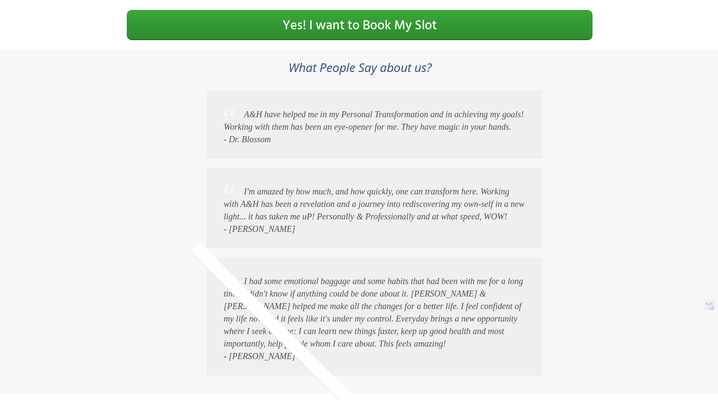
scroll to position [1673, 0]
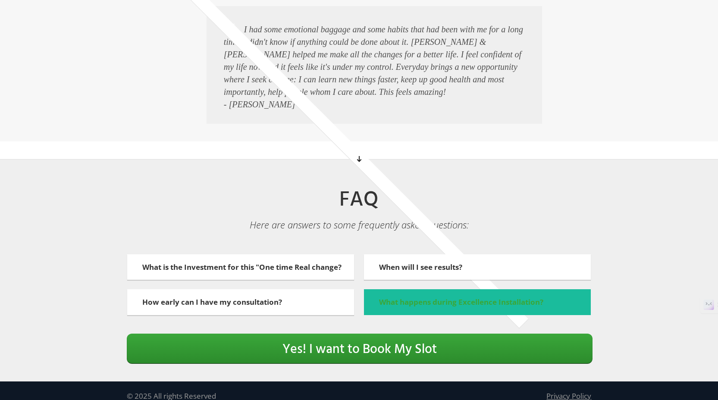
click at [444, 297] on span "What happens during Excellence Installation?" at bounding box center [461, 302] width 164 height 10
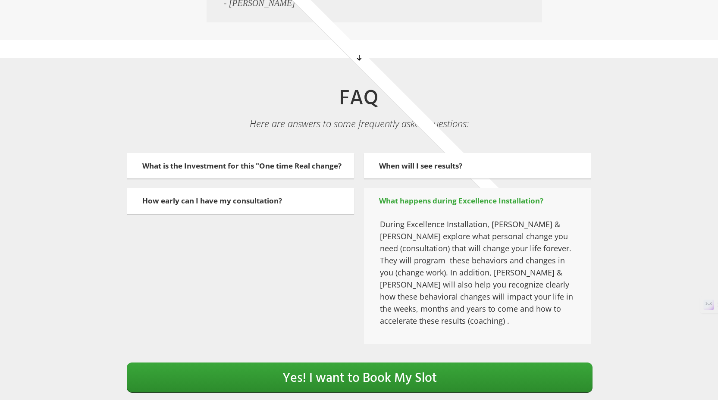
scroll to position [1803, 0]
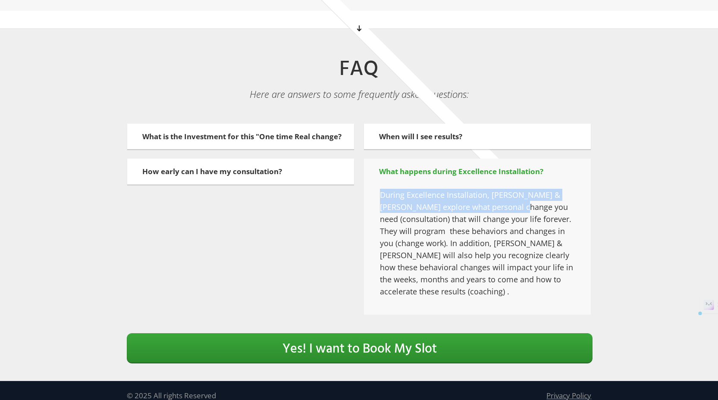
drag, startPoint x: 375, startPoint y: 179, endPoint x: 559, endPoint y: 197, distance: 184.5
click at [559, 197] on div "During Excellence Installation, [PERSON_NAME] & [PERSON_NAME] explore what pers…" at bounding box center [477, 249] width 227 height 130
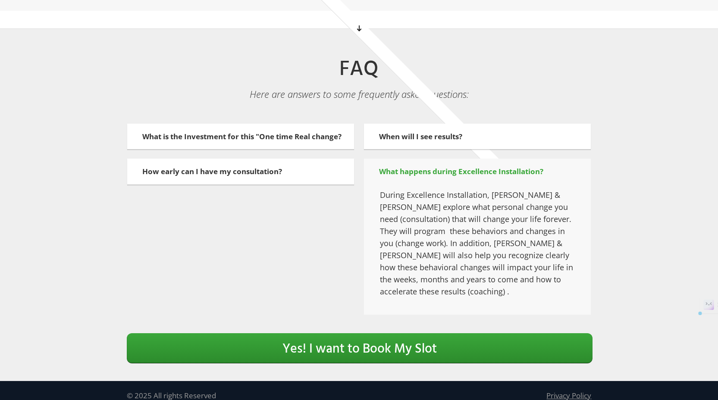
drag, startPoint x: 549, startPoint y: 203, endPoint x: 530, endPoint y: 208, distance: 20.0
click at [549, 203] on p "During Excellence Installation, [PERSON_NAME] & [PERSON_NAME] explore what pers…" at bounding box center [477, 243] width 195 height 109
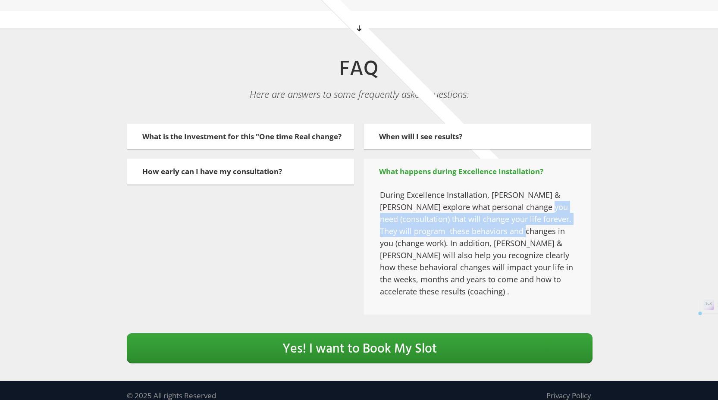
drag, startPoint x: 394, startPoint y: 206, endPoint x: 530, endPoint y: 231, distance: 138.0
click at [571, 219] on div "During Excellence Installation, [PERSON_NAME] & [PERSON_NAME] explore what pers…" at bounding box center [477, 249] width 227 height 130
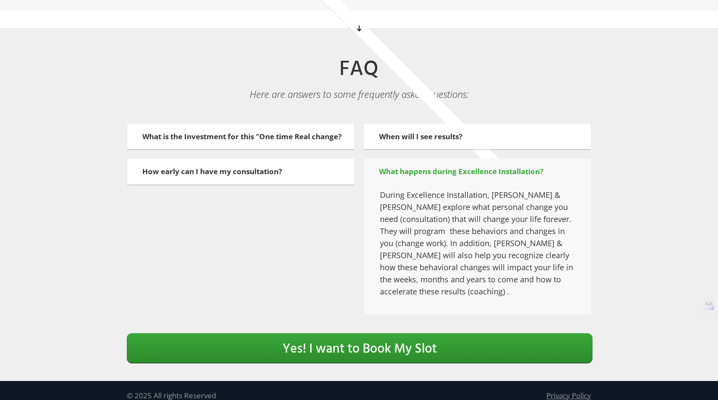
drag, startPoint x: 530, startPoint y: 231, endPoint x: 517, endPoint y: 238, distance: 14.5
click at [527, 233] on p "During Excellence Installation, [PERSON_NAME] & [PERSON_NAME] explore what pers…" at bounding box center [477, 243] width 195 height 109
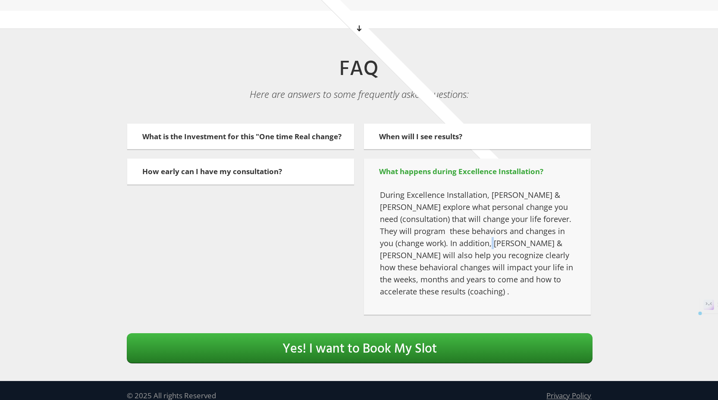
click at [338, 339] on span "Yes! I want to Book My Slot" at bounding box center [359, 349] width 154 height 21
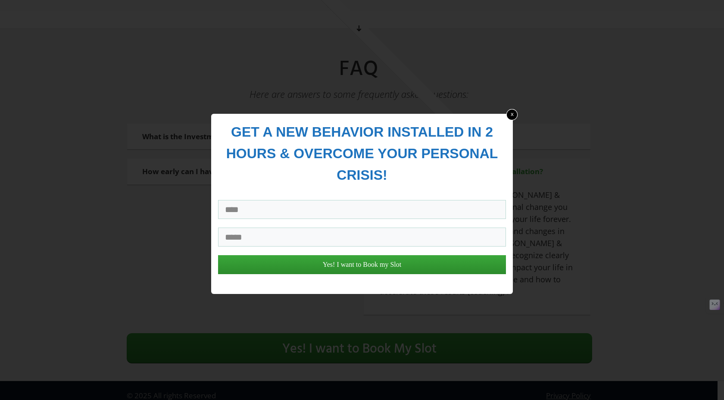
click at [509, 115] on link "x" at bounding box center [511, 114] width 11 height 11
